Goal: Manage account settings

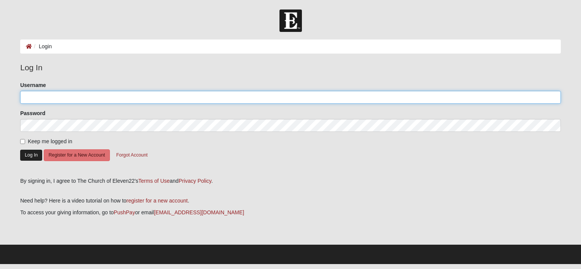
type input "[EMAIL_ADDRESS][DOMAIN_NAME]"
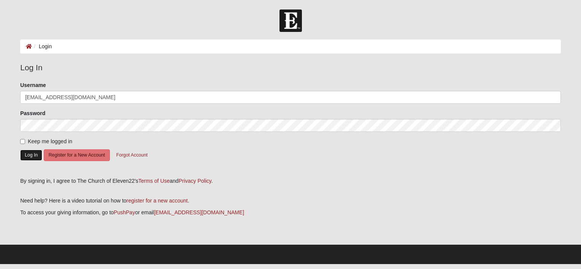
click at [30, 157] on button "Log In" at bounding box center [31, 155] width 22 height 11
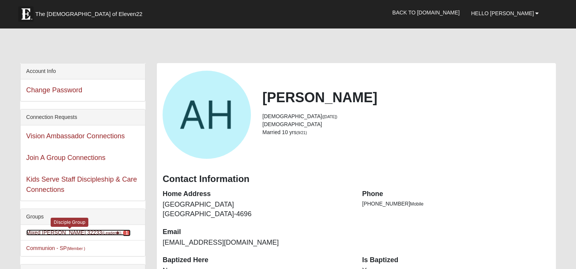
click at [65, 232] on link "Mixed Holowicki 32233 (Leader ) 1" at bounding box center [78, 233] width 104 height 6
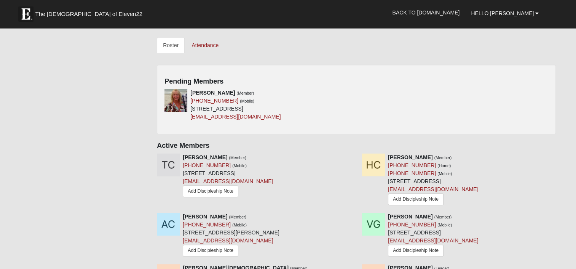
scroll to position [365, 0]
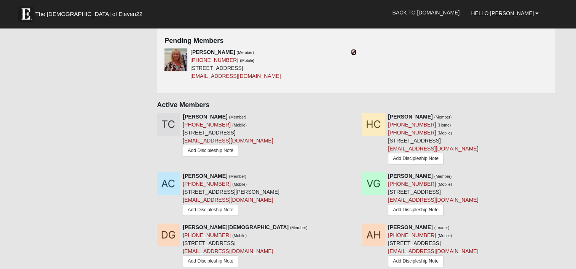
click at [351, 51] on icon at bounding box center [353, 51] width 5 height 5
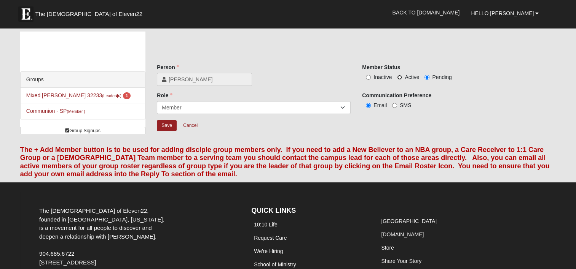
click at [401, 76] on input "Active" at bounding box center [399, 77] width 5 height 5
radio input "true"
click at [166, 122] on input "Save" at bounding box center [167, 125] width 20 height 11
